Goal: Communication & Community: Answer question/provide support

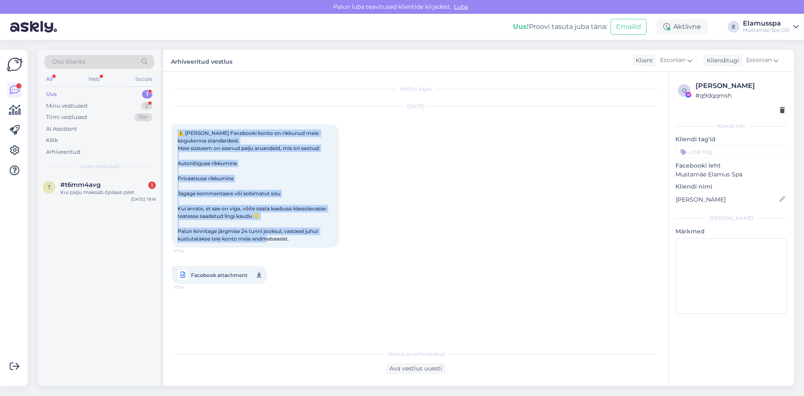
drag, startPoint x: 298, startPoint y: 253, endPoint x: 174, endPoint y: 129, distance: 175.1
click at [172, 129] on div "[DATE] ⚠️ Teie Facebooki konto on rikkunud meie kogukonna standardeid. Meie süs…" at bounding box center [416, 196] width 488 height 196
click at [185, 130] on span "⚠️ [PERSON_NAME] Facebooki konto on rikkunud meie kogukonna standardeid. Meie s…" at bounding box center [253, 186] width 150 height 112
click at [265, 207] on span "⚠️ [PERSON_NAME] Facebooki konto on rikkunud meie kogukonna standardeid. Meie s…" at bounding box center [253, 186] width 150 height 112
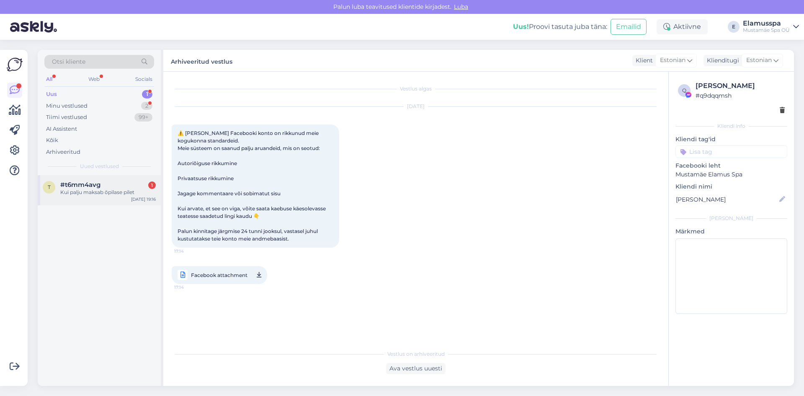
click at [84, 199] on div "t #t6mm4avg 1 Kui palju maksab õpilase pilet [DATE] 19:16" at bounding box center [99, 190] width 123 height 30
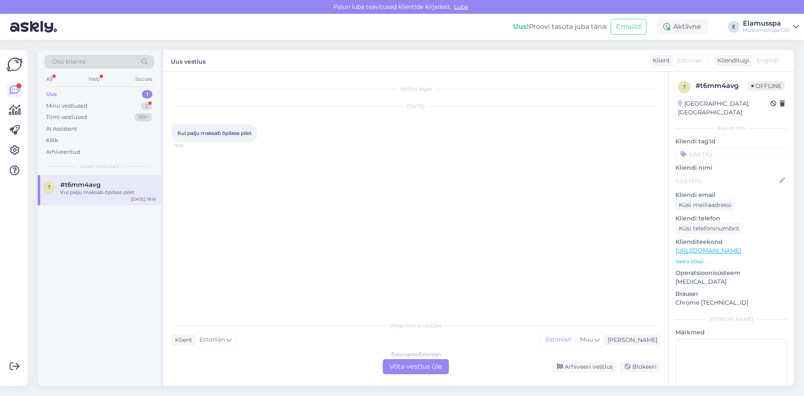
click at [417, 364] on div "Estonian to Estonian Võta vestlus üle" at bounding box center [416, 366] width 66 height 15
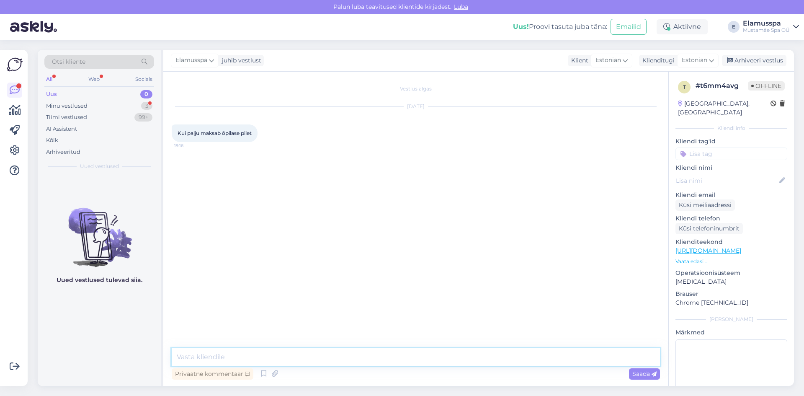
click at [312, 350] on textarea at bounding box center [416, 357] width 488 height 18
type textarea "Tere! Hetkel sooduspilet on 25€."
click at [633, 374] on span "Saada" at bounding box center [645, 374] width 24 height 8
click at [762, 62] on div "Arhiveeri vestlus" at bounding box center [754, 60] width 65 height 11
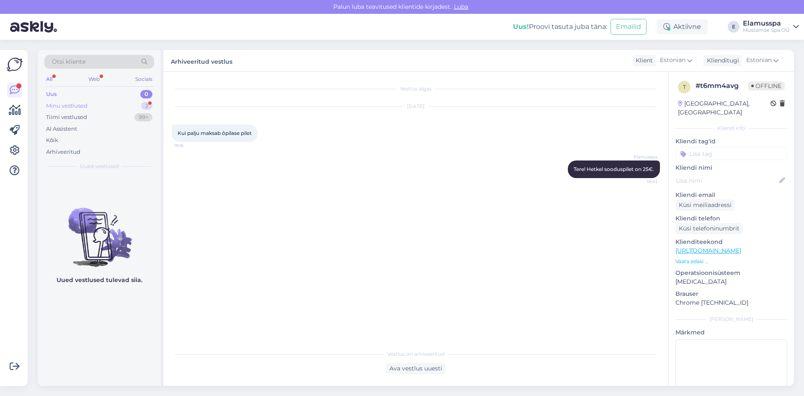
click at [141, 106] on div "Minu vestlused 2" at bounding box center [99, 106] width 110 height 12
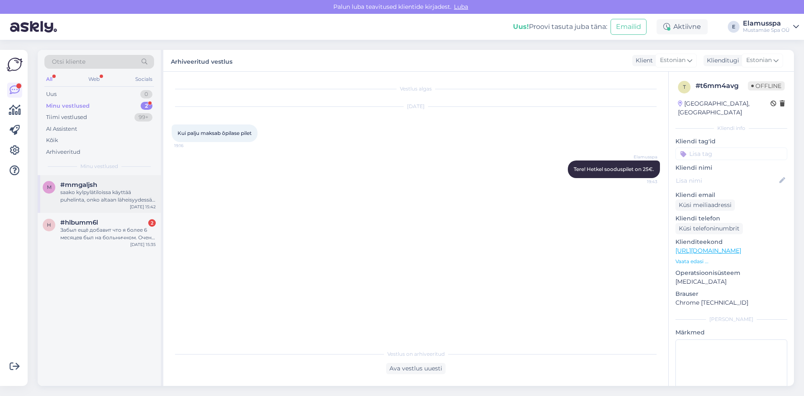
click at [113, 195] on div "saako kylpylätiloissa käyttää puhelinta, onko altaan läheisyydessä säilytystila…" at bounding box center [108, 195] width 96 height 15
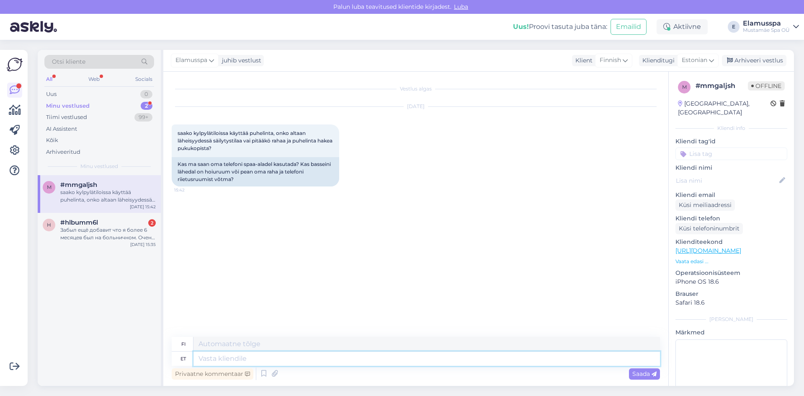
click at [236, 356] on textarea at bounding box center [427, 358] width 467 height 14
type textarea "Tere!"
type textarea "Hei!"
type textarea "Tere! Kasutada"
type textarea "Hei! Käytä"
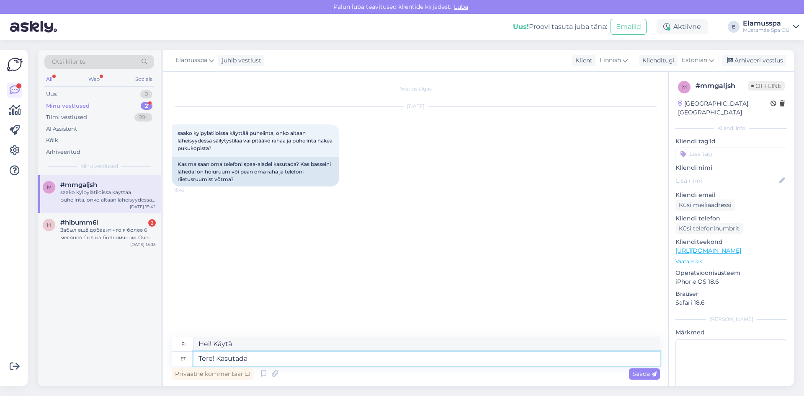
type textarea "Tere! Kasutada i"
type textarea "Hei! Käytä minua"
type textarea "Tere! Kasutada ikka"
type textarea "Hei! Käytän edelleen"
type textarea "Tere! Kasutada ikka saate,"
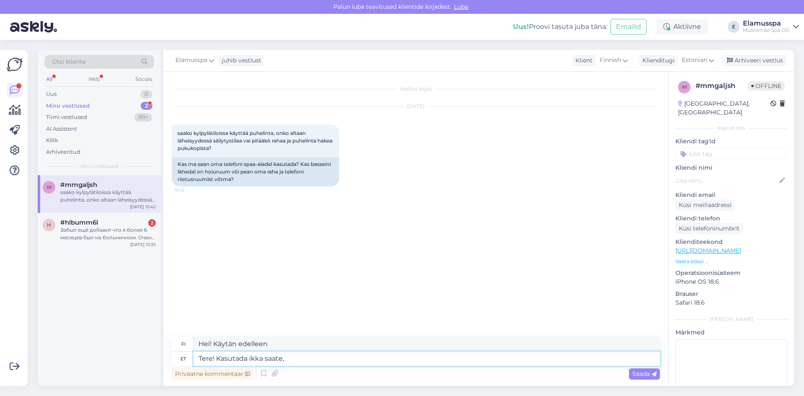
type textarea "Hei! Voit silti käyttää sitä."
type textarea "Tere! Kasutada ikka saate, aga"
type textarea "Hei! Voit silti käyttää sitä, mutta"
type textarea "Tere! Kasutada ikka saate, aga Teile"
type textarea "Hei! Voit edelleen käyttää sitä, mutta itsellesi"
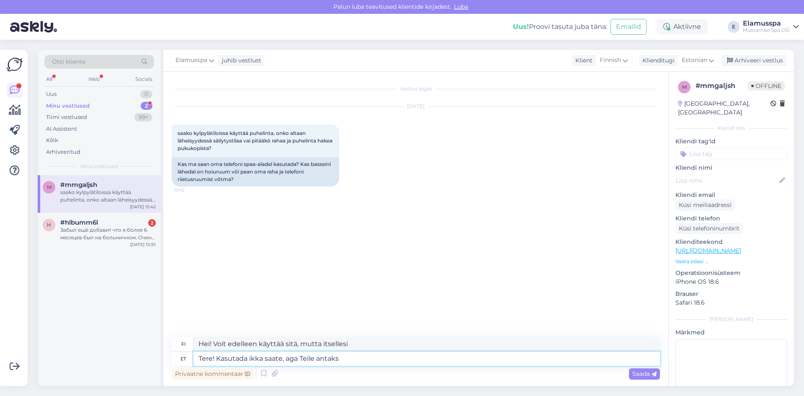
type textarea "Tere! Kasutada ikka saate, aga Teile antakse"
type textarea "Hei! Voit edelleen käyttää sitä, mutta sinulle annetaan"
type textarea "Tere! Kasutada ikka saate, aga Teile"
type textarea "Hei! Voit edelleen käyttää sitä, mutta itsellesi"
type textarea "Tere! Kasutada ikka saate, aga"
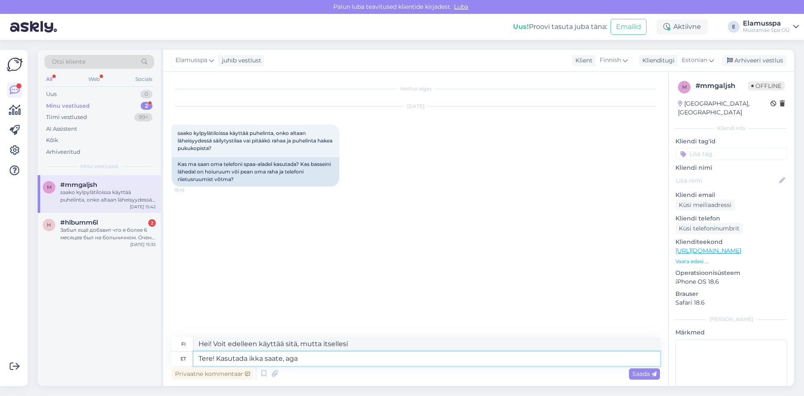
type textarea "Hei! Voit silti käyttää sitä, mutta"
type textarea "Tere! Kasutada ikka saate, aga külalistel"
type textarea "Hei! Voit edelleen käyttää sitä, mutta vieraat"
type textarea "Tere! Kasutada ikka saate, aga"
type textarea "Hei! Voit silti käyttää sitä, mutta"
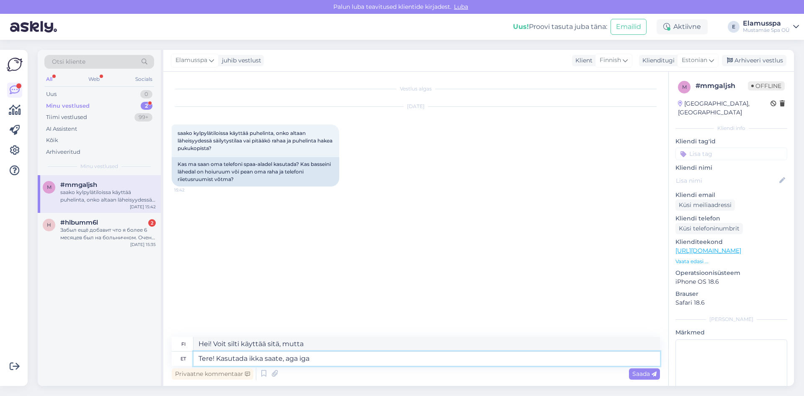
type textarea "Tere! Kasutada ikka saate, aga iga"
type textarea "Hei! Voit edelleen käyttää sitä, mutta joka"
type textarea "Tere! Kasutada ikka saate, aga iga küla"
type textarea "Hei! Voit edelleen käyttää sitä, mutta joka kylässä"
type textarea "Tere! Kasutada ikka saate, aga iga külalisel"
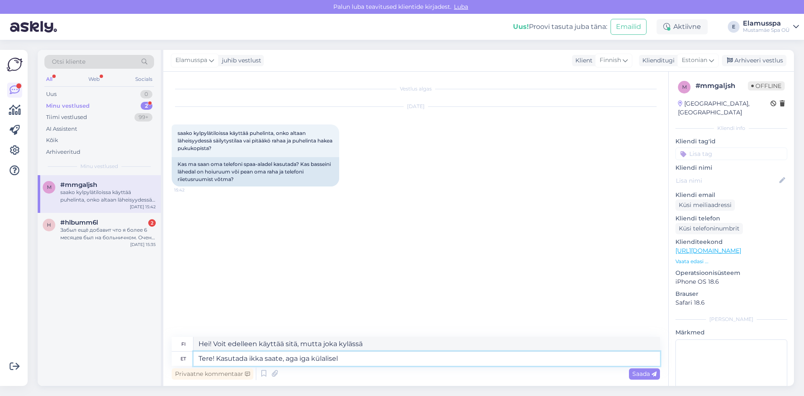
type textarea "Hei! Voit edelleen käyttää sitä, mutta jokainen vieras"
type textarea "Tere! Kasutada ikka saate, aga iga külalisel on"
type textarea "Hei! Voit edelleen käyttää sitä, mutta jokaisella vieraalla on"
type textarea "Tere! Kasutada ikka saate, aga iga külalisel on oma"
type textarea "Hei! Voit edelleen käyttää sitä, mutta jokaisella vieraalla on oma"
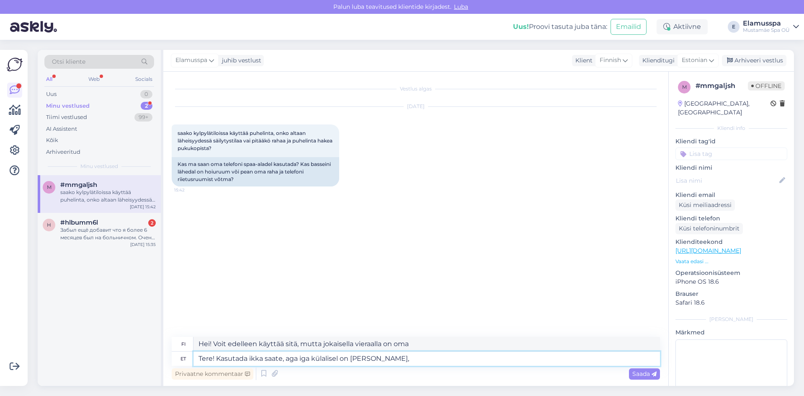
type textarea "Tere! Kasutada ikka saate, aga iga külalisel on [PERSON_NAME],"
type textarea "Hei! Voit edelleen käyttää sitä, mutta jokaisella vieraalla on oma lokeronsa."
type textarea "Tere! Kasutada ikka saate, aga iga külalisel on [PERSON_NAME], mida s"
type textarea "Hei! Voit edelleen käyttää sitä, mutta jokaisella vieraalla on oma lokero, joka"
type textarea "Tere! Kasutada ikka saate, aga iga külalisel on [PERSON_NAME], mida saab"
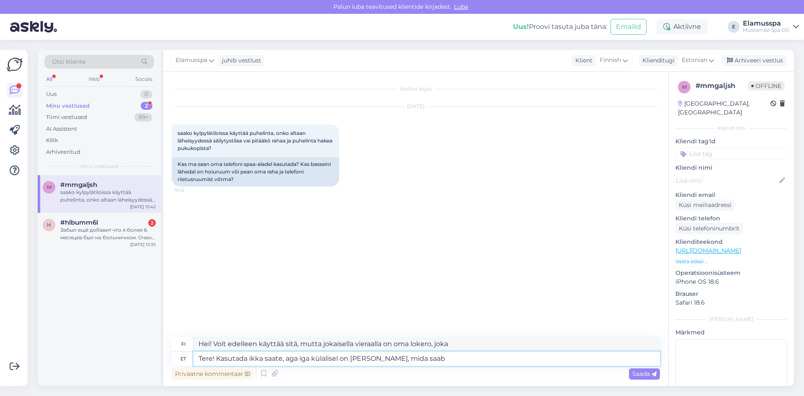
type textarea "Hei! Voit edelleen käyttää sitä, mutta jokaisella vieraalla on oma lokero, joka…"
type textarea "Tere! Kasutada ikka saate, aga iga külalisel on [PERSON_NAME], mida saab lukust…"
type textarea "Hei! Voit edelleen käyttää sitä, mutta jokaisella vieraalla on oma lukittava lo…"
type textarea "Tere! Kasutada ikka saate, aga iga külalisel on [PERSON_NAME], mida saab lukust…"
click at [627, 378] on div "Privaatne kommentaar Saada" at bounding box center [416, 374] width 488 height 16
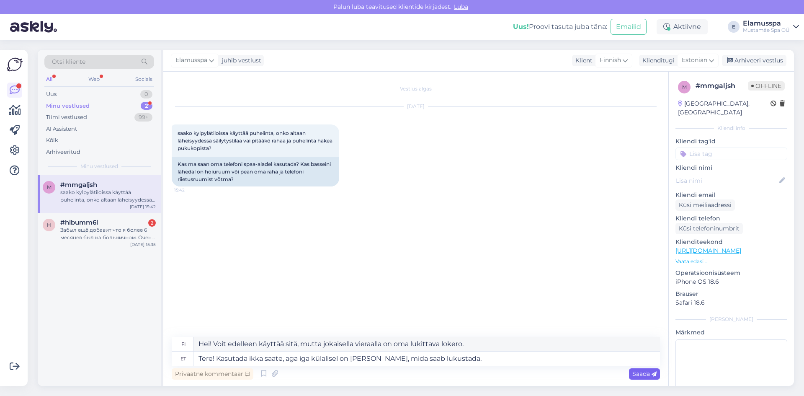
click at [648, 370] on span "Saada" at bounding box center [645, 374] width 24 height 8
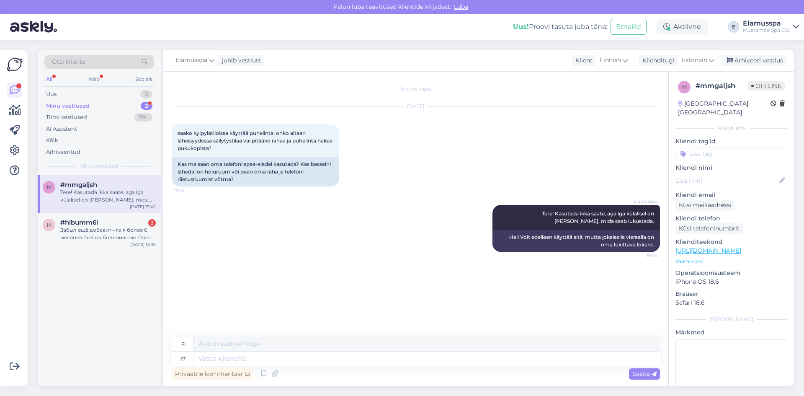
drag, startPoint x: 756, startPoint y: 58, endPoint x: 390, endPoint y: 99, distance: 368.4
click at [757, 58] on div "Arhiveeri vestlus" at bounding box center [754, 60] width 65 height 11
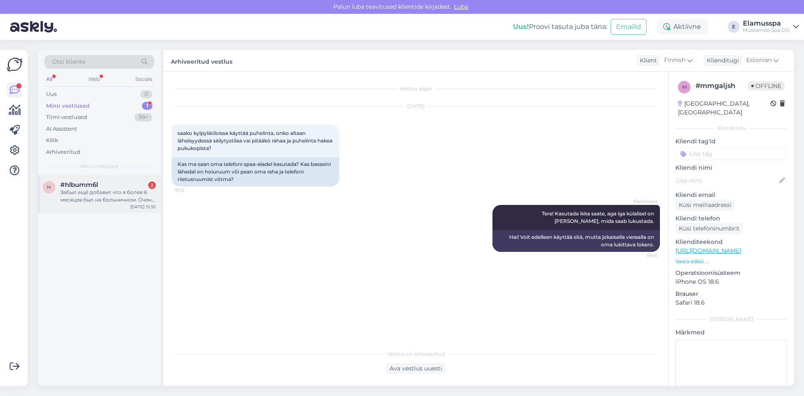
click at [118, 196] on div "Забыл ещё добавит что я более 6 месяцев был на больничном. Очень долго пришлось…" at bounding box center [108, 195] width 96 height 15
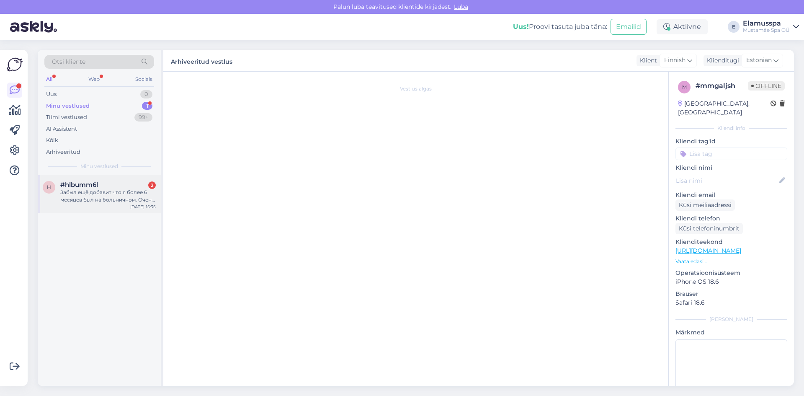
scroll to position [89, 0]
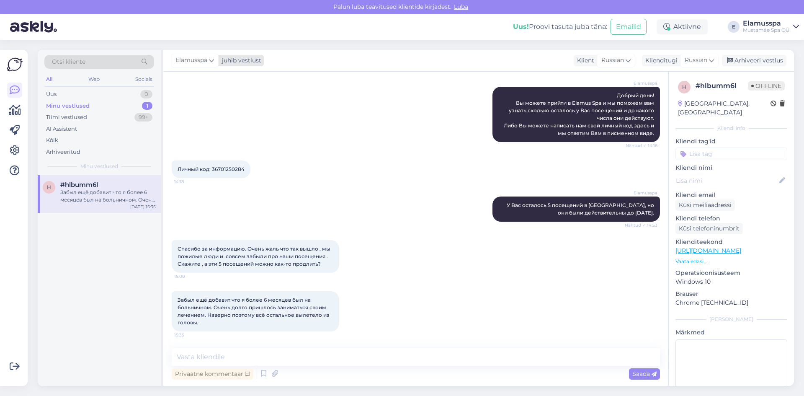
click at [201, 56] on span "Elamusspa" at bounding box center [192, 60] width 32 height 9
click at [219, 124] on div "[PERSON_NAME][EMAIL_ADDRESS][DOMAIN_NAME]" at bounding box center [219, 128] width 70 height 8
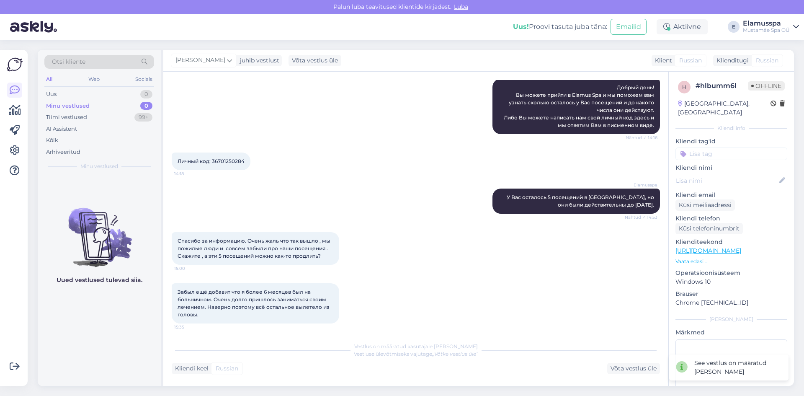
scroll to position [99, 0]
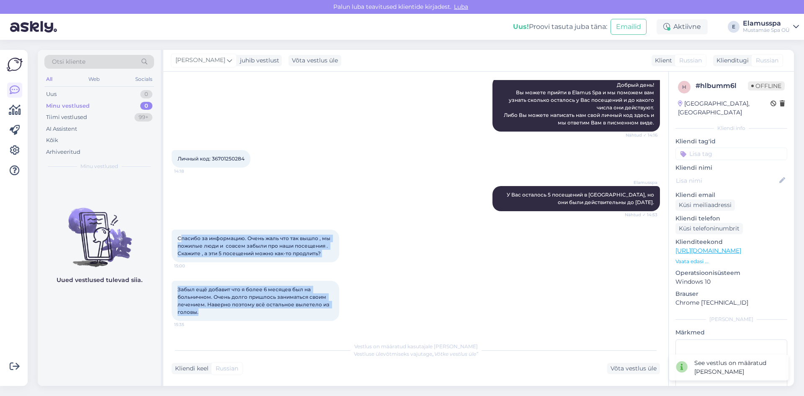
drag, startPoint x: 279, startPoint y: 315, endPoint x: 180, endPoint y: 239, distance: 125.2
click at [180, 239] on div "Vestlus algas [DATE] Добрый день. Как нам узнать , сколько осталось у нас посещ…" at bounding box center [420, 205] width 496 height 250
click at [180, 239] on span "Спасибо за информацию. Очень жаль что так вышло , мы пожилые люди и совсем забы…" at bounding box center [255, 245] width 154 height 21
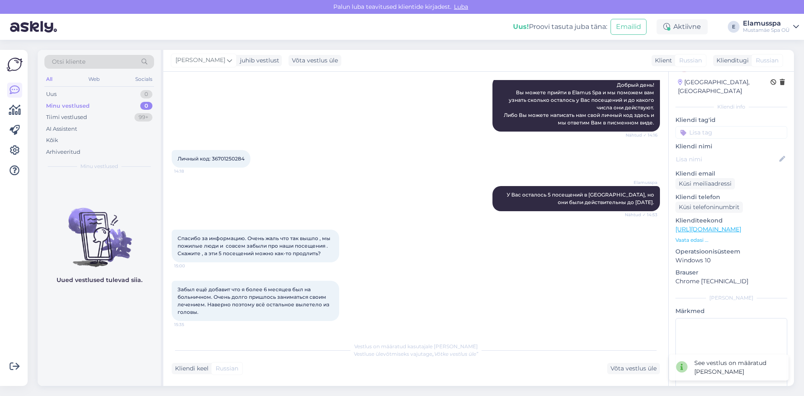
scroll to position [33, 0]
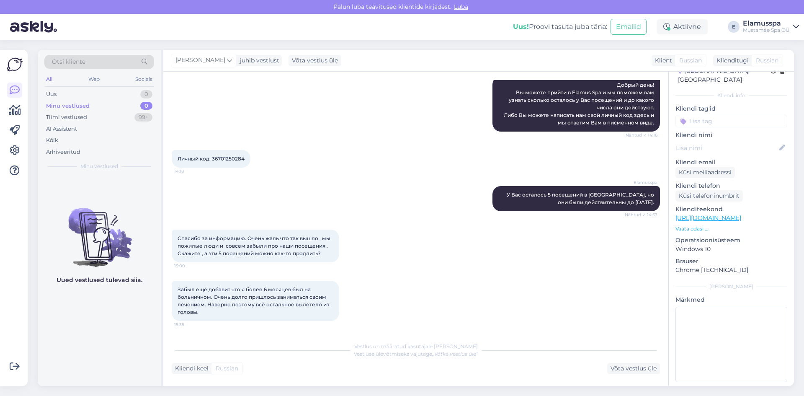
click at [714, 295] on p "Märkmed" at bounding box center [732, 299] width 112 height 9
click at [710, 310] on textarea at bounding box center [732, 344] width 112 height 75
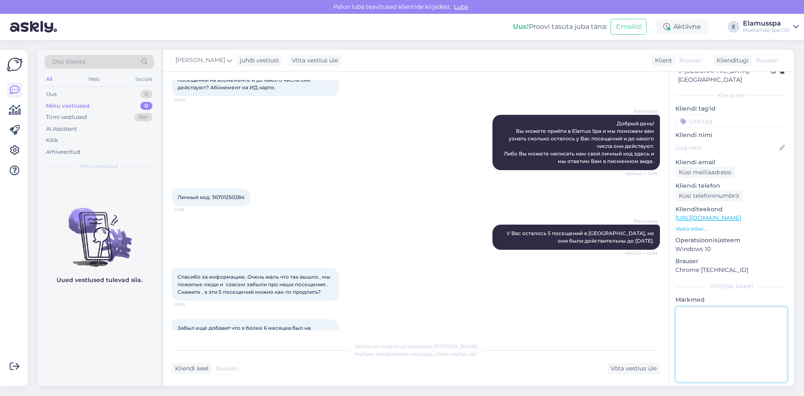
scroll to position [99, 0]
